Goal: Understand process/instructions: Learn about a topic

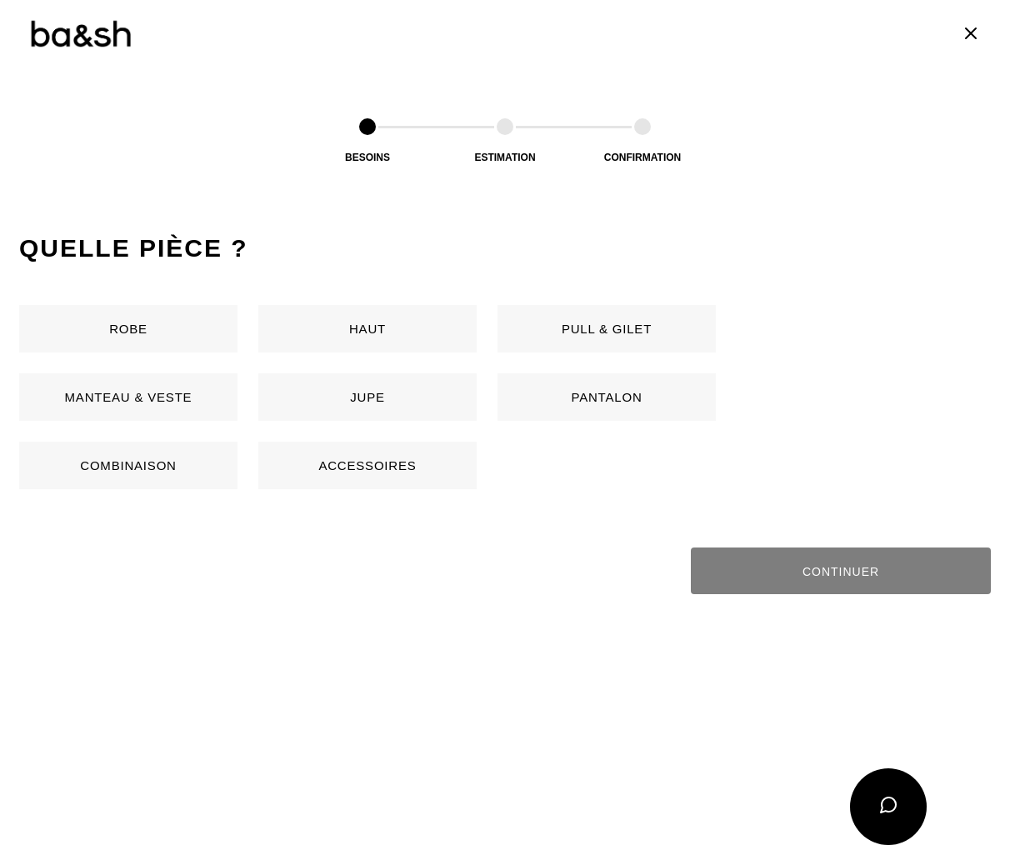
scroll to position [752, 0]
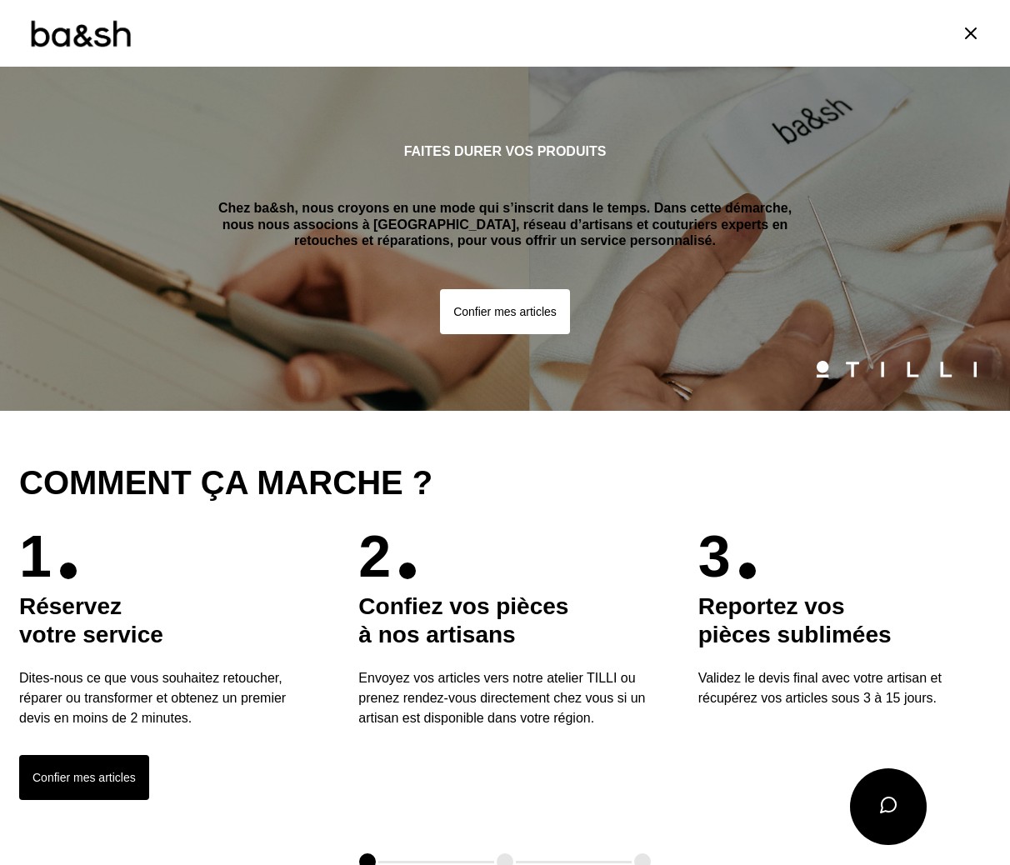
click at [961, 36] on icon at bounding box center [971, 33] width 20 height 20
